Goal: Consume media (video, audio): Consume media (video, audio)

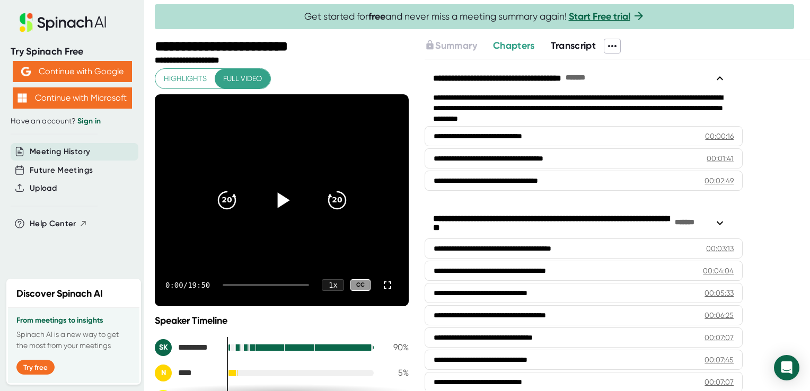
click at [283, 205] on icon at bounding box center [282, 200] width 26 height 26
click at [328, 283] on div "1 x" at bounding box center [332, 285] width 23 height 12
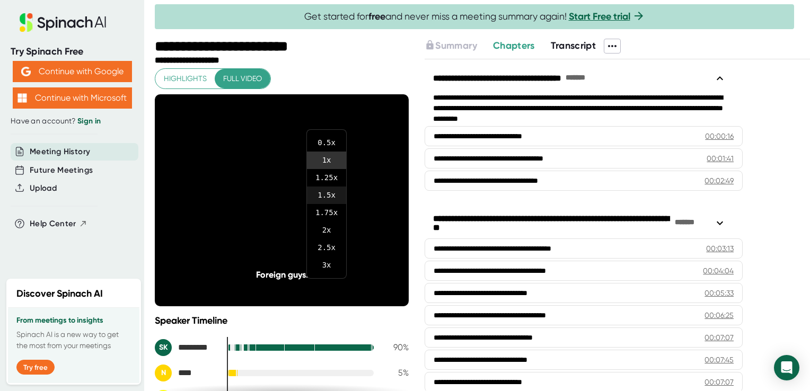
click at [332, 194] on li "1.5 x" at bounding box center [326, 194] width 39 height 17
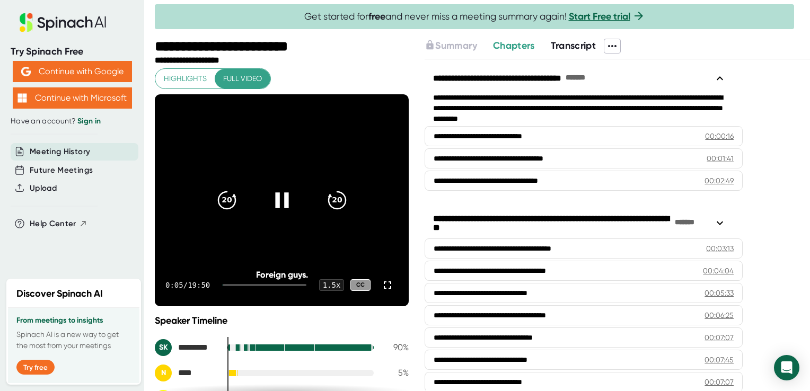
click at [281, 199] on icon at bounding box center [281, 199] width 13 height 15
click at [324, 288] on div "1.5 x" at bounding box center [331, 285] width 26 height 12
click at [269, 201] on div at bounding box center [405, 195] width 810 height 391
click at [273, 201] on icon at bounding box center [282, 200] width 26 height 26
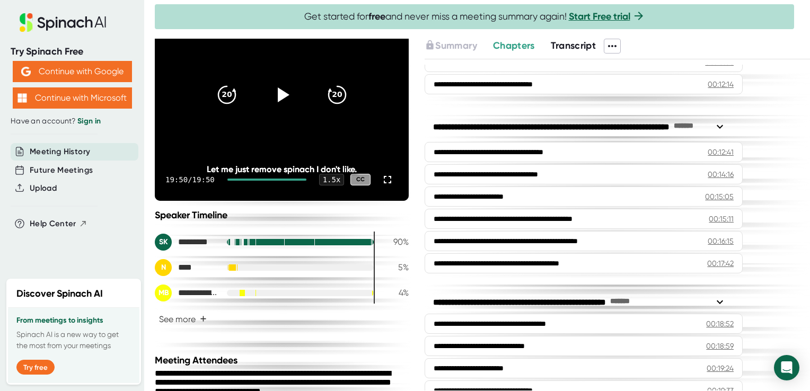
scroll to position [489, 0]
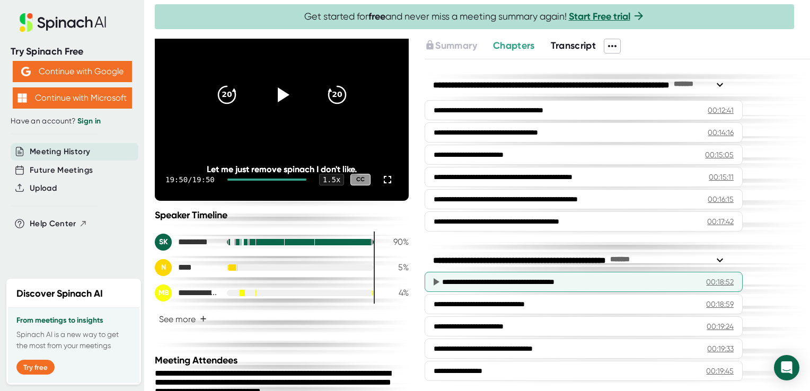
click at [540, 282] on div "**********" at bounding box center [583, 282] width 318 height 20
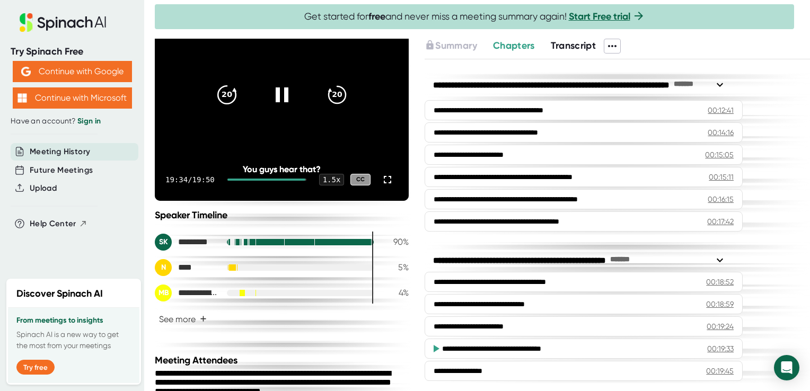
click at [214, 91] on icon "20" at bounding box center [227, 95] width 26 height 26
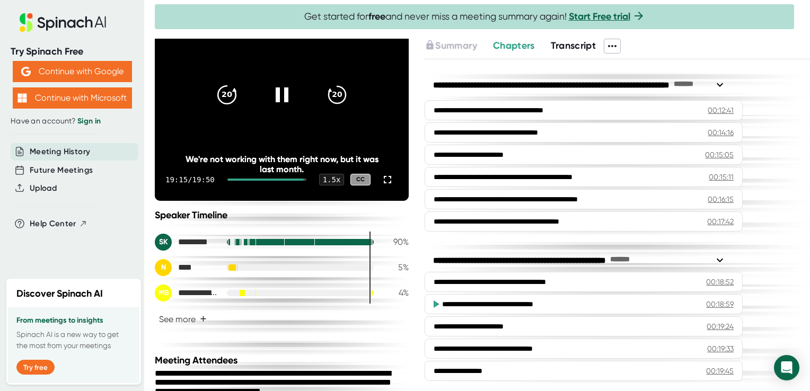
click at [214, 91] on icon "20" at bounding box center [227, 95] width 26 height 26
click at [217, 92] on icon "20" at bounding box center [227, 95] width 26 height 26
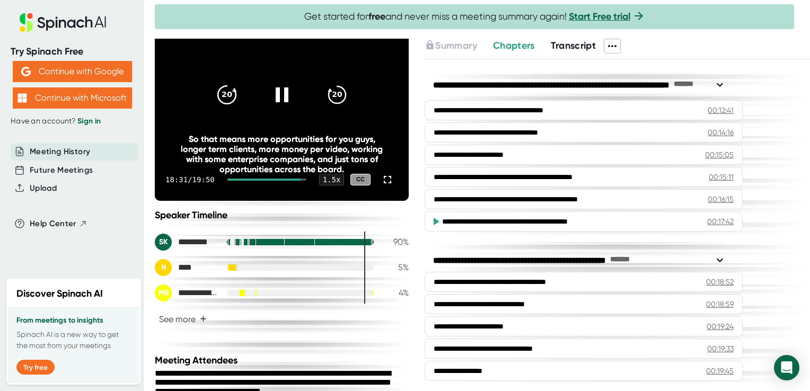
click at [214, 93] on icon "20" at bounding box center [227, 95] width 26 height 26
